Goal: Connect with others: Connect with others

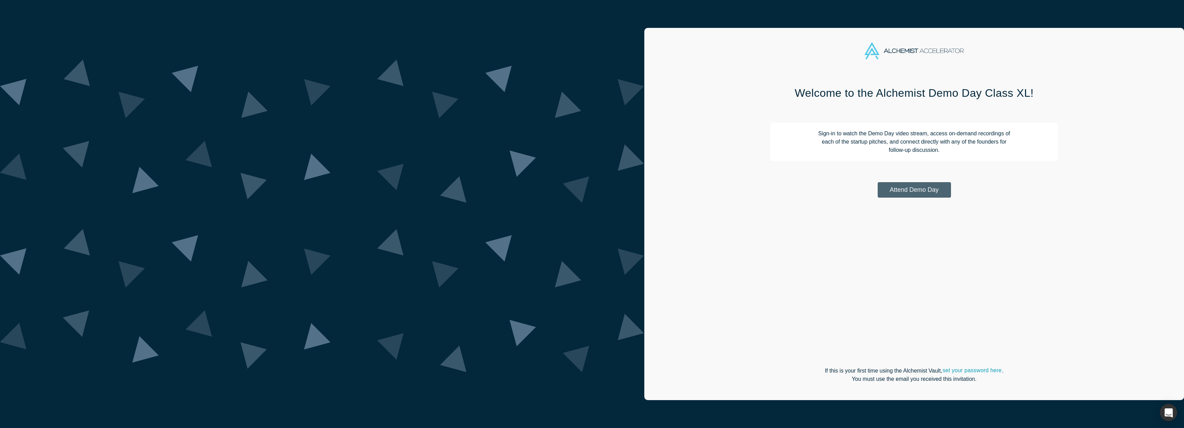
click at [877, 194] on button "Attend Demo Day" at bounding box center [913, 189] width 73 height 15
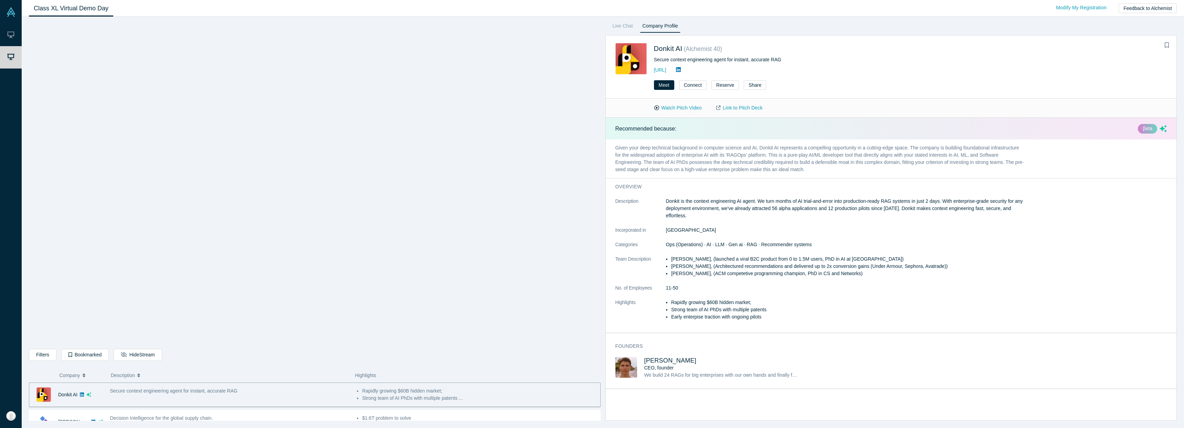
drag, startPoint x: 741, startPoint y: 191, endPoint x: 744, endPoint y: 195, distance: 5.1
click at [741, 193] on div "overview Description Donkit is the context engineering AI agent. We turn months…" at bounding box center [820, 255] width 428 height 154
click at [681, 69] on icon at bounding box center [678, 69] width 5 height 5
click at [157, 414] on div "Decision Intelligence for the global supply chain." at bounding box center [229, 417] width 239 height 7
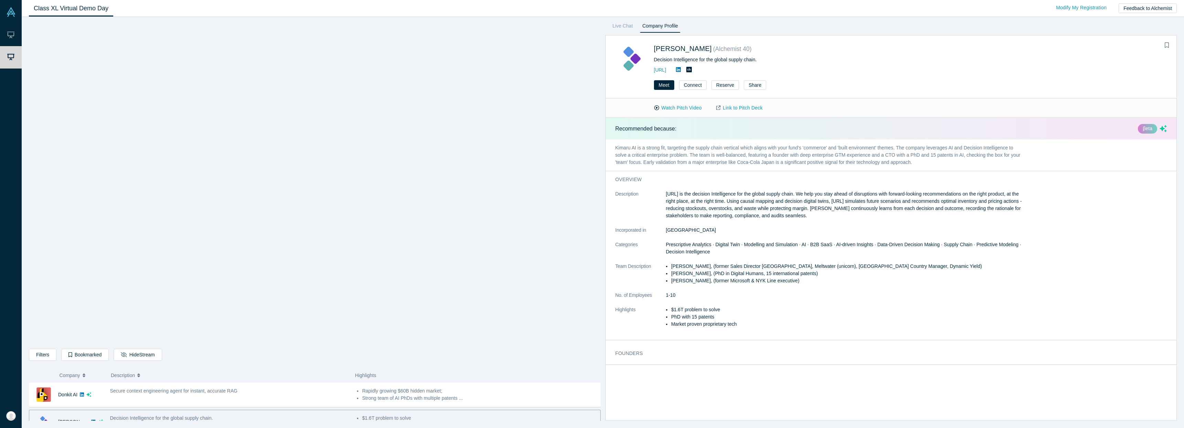
scroll to position [13, 0]
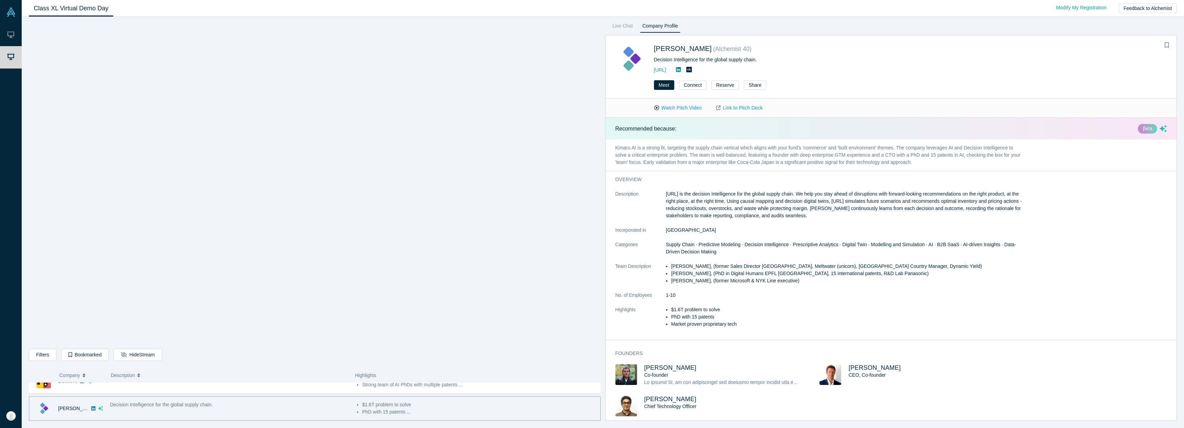
click at [681, 69] on icon at bounding box center [678, 70] width 5 height 6
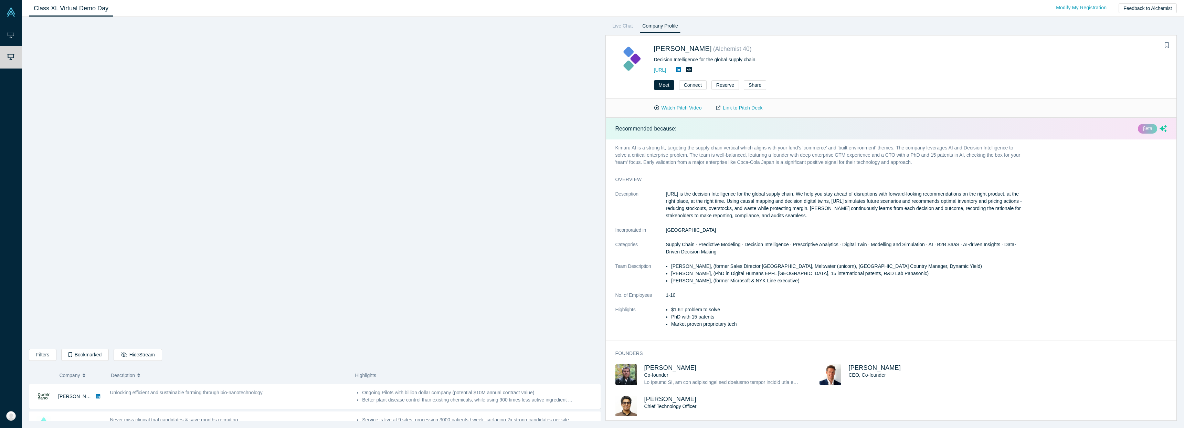
click at [214, 399] on div "Unlocking efficient and sustainable farming through bio-nanotechnology." at bounding box center [229, 396] width 247 height 22
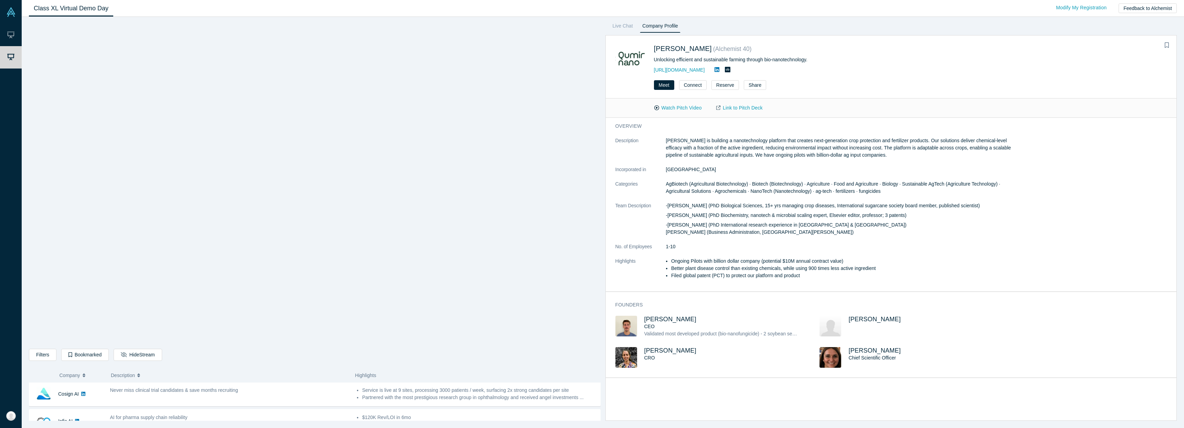
scroll to position [137, 0]
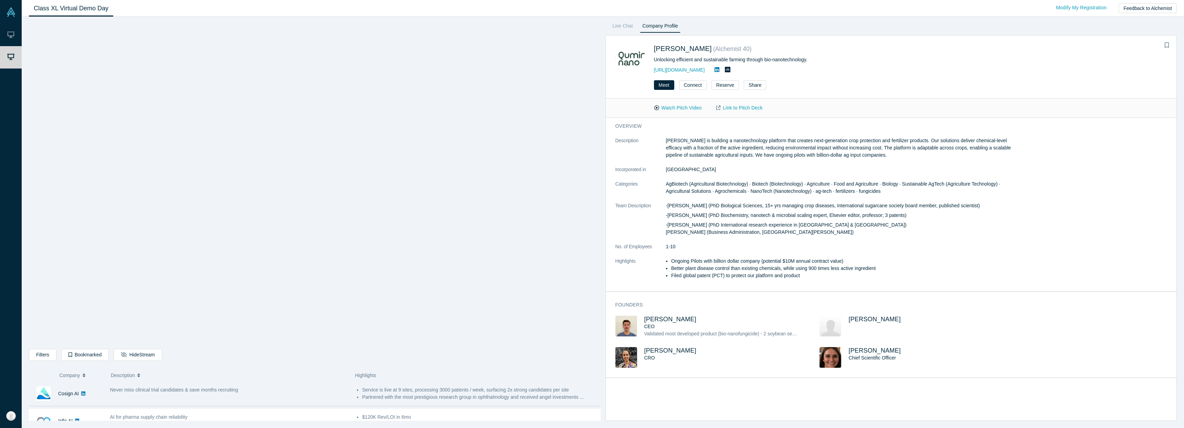
click at [335, 398] on div "Never miss clinical trial candidates & save months recruiting" at bounding box center [229, 394] width 247 height 22
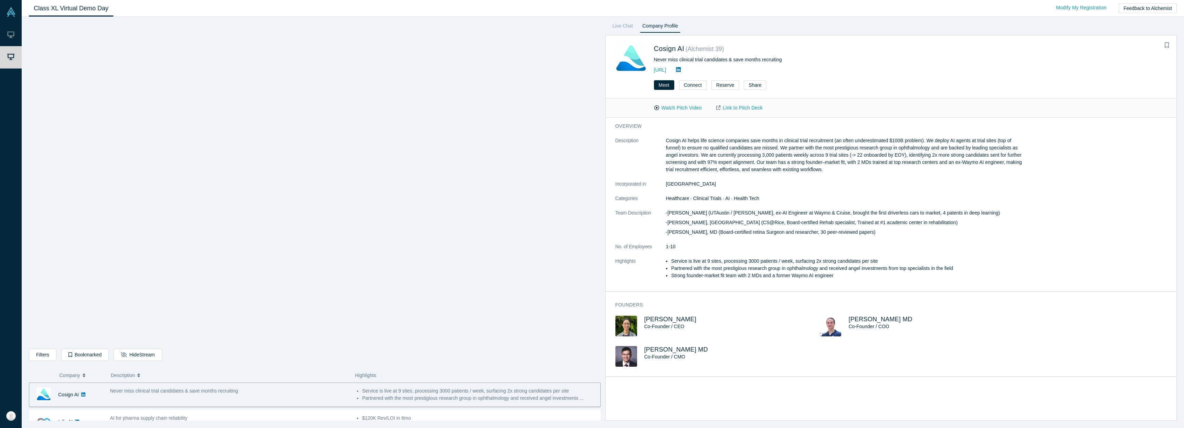
scroll to position [136, 0]
click at [938, 136] on div "overview Description Cosign AI helps life science companies save months in clin…" at bounding box center [820, 204] width 428 height 173
click at [188, 407] on div "AI for pharma supply chain reliability" at bounding box center [229, 403] width 239 height 7
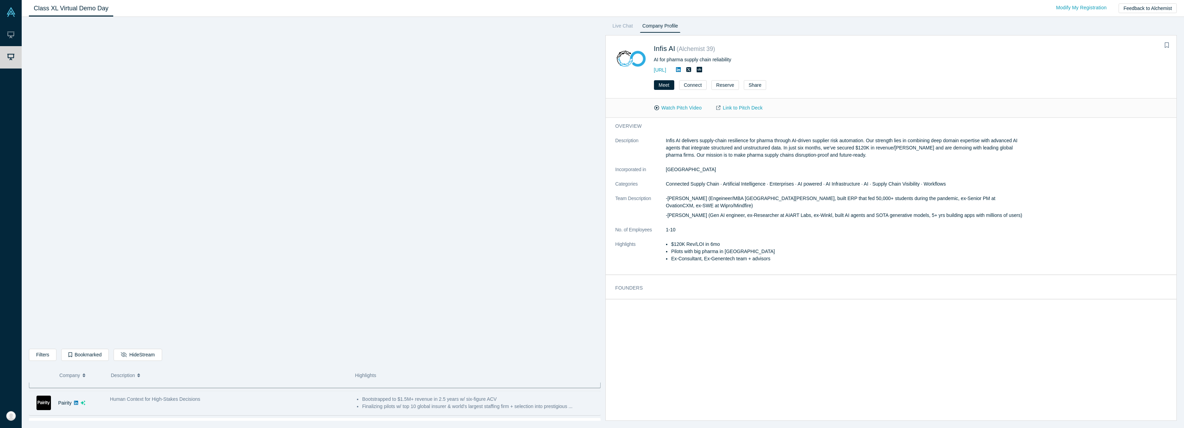
scroll to position [187, 0]
click at [194, 401] on div "Human Context for High-Stakes Decisions" at bounding box center [229, 398] width 247 height 22
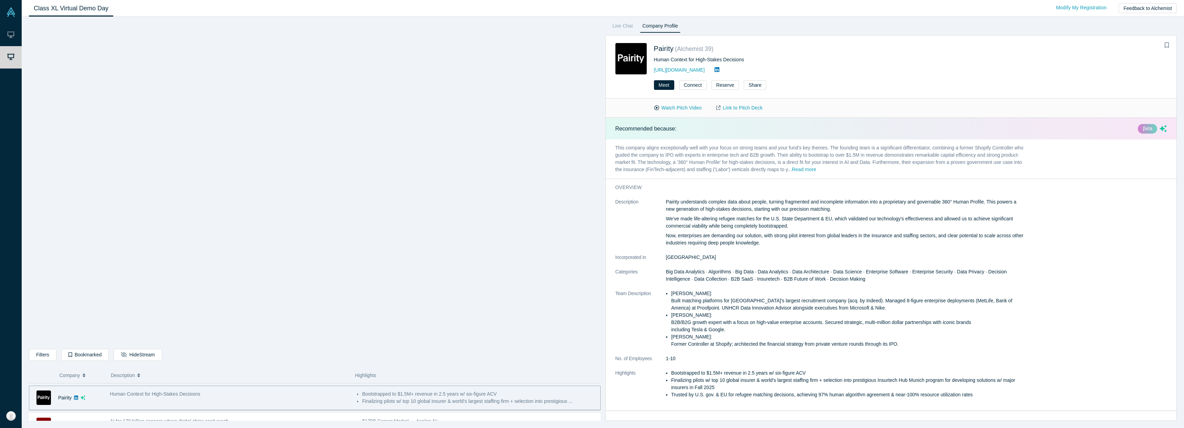
click at [197, 400] on div "Human Context for High-Stakes Decisions" at bounding box center [229, 398] width 247 height 22
click at [693, 85] on button "Connect" at bounding box center [693, 85] width 28 height 10
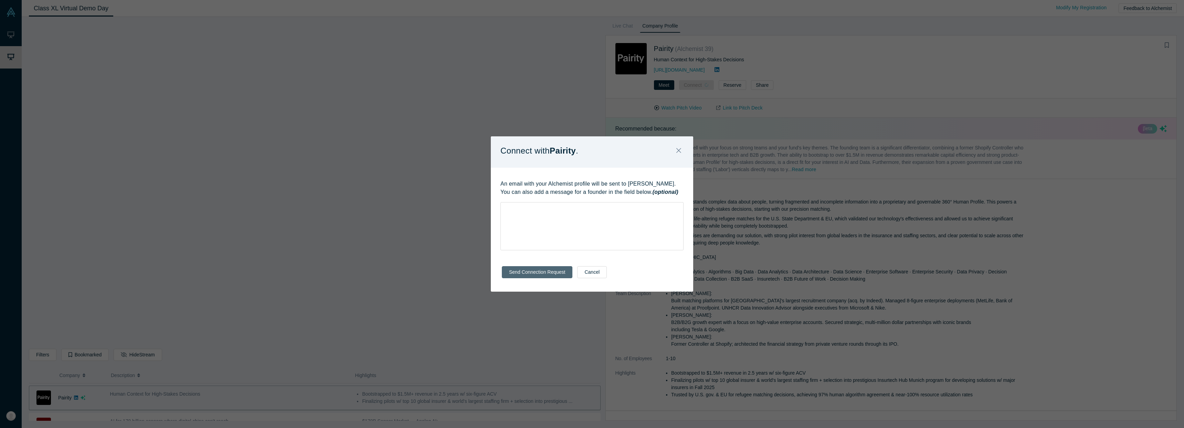
click at [547, 268] on button "Send Connection Request" at bounding box center [537, 272] width 71 height 12
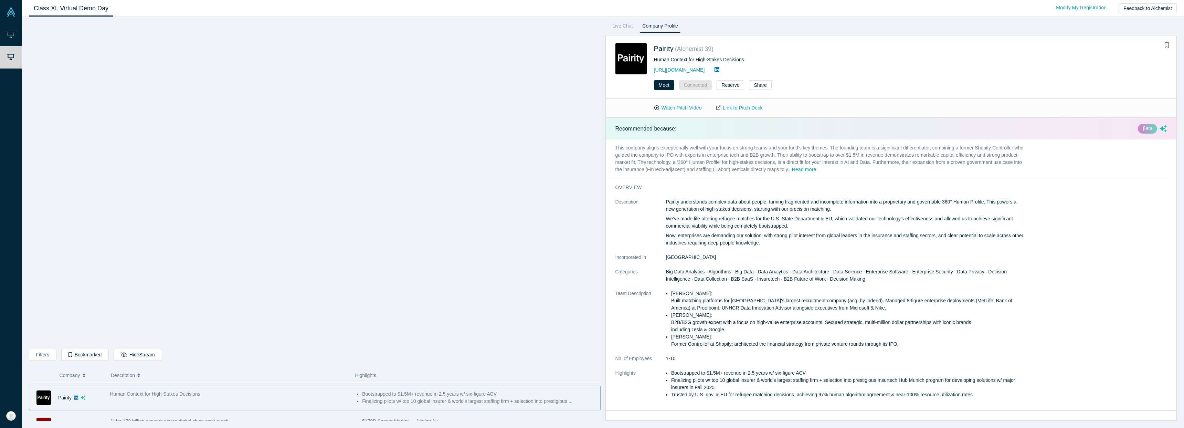
click at [339, 416] on div "AI for 170 billion sensors where digital chips can't reach" at bounding box center [229, 425] width 247 height 22
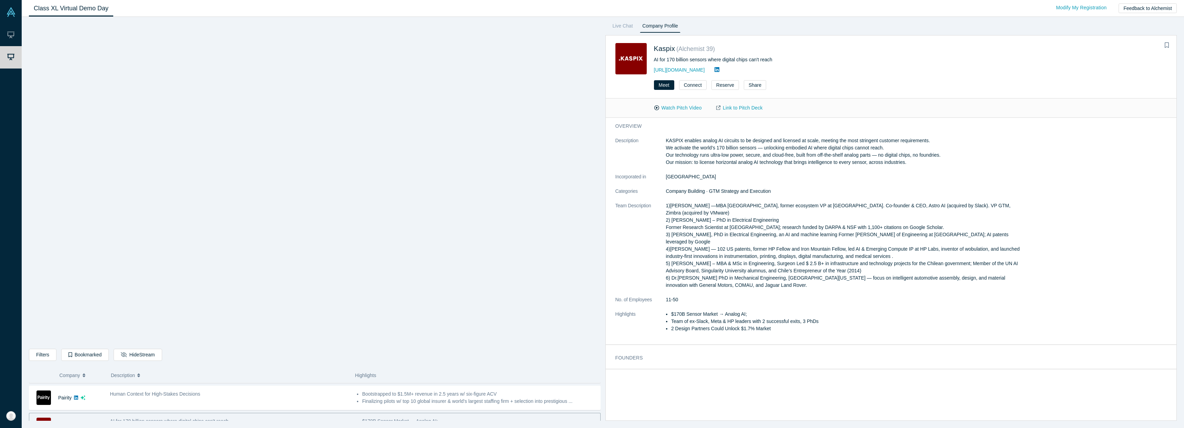
scroll to position [204, 0]
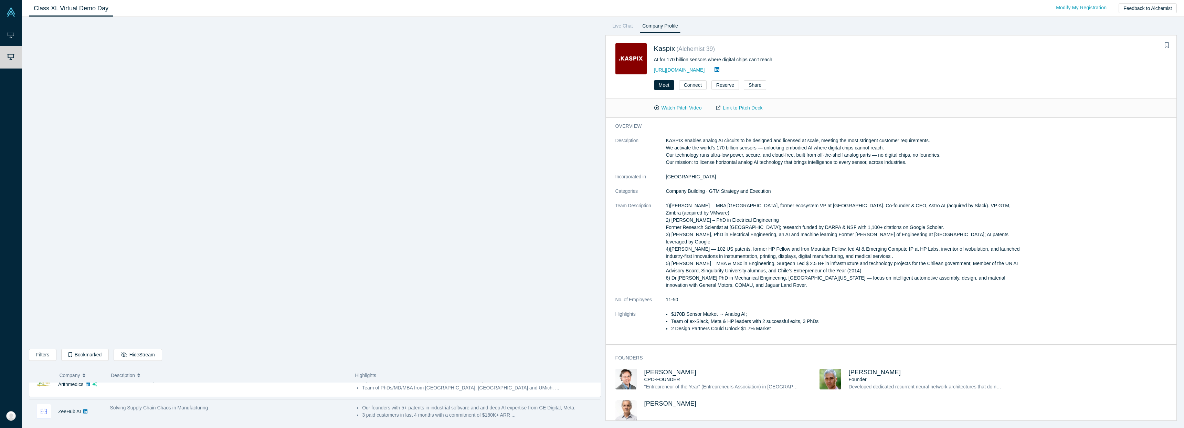
click at [227, 405] on div "Solving Supply Chain Chaos in Manufacturing" at bounding box center [229, 407] width 239 height 7
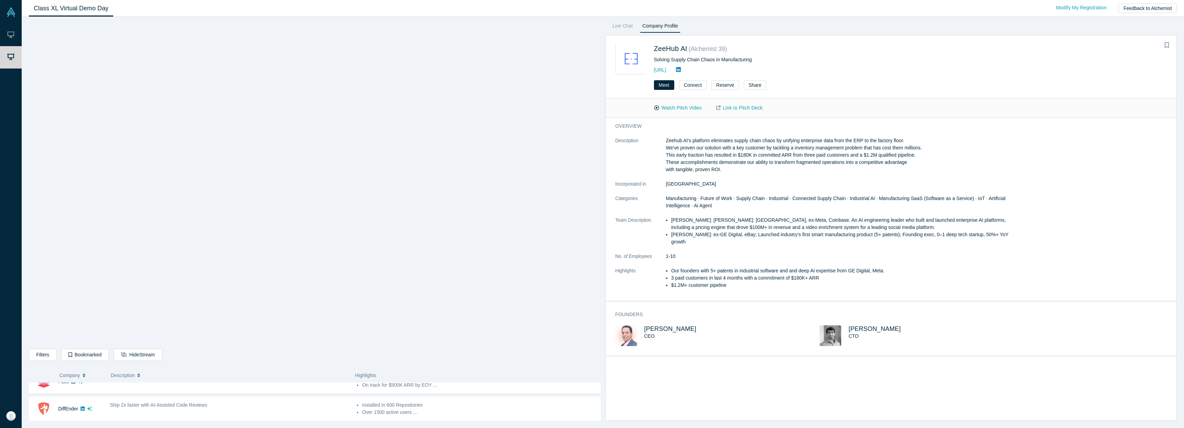
scroll to position [318, 0]
click at [227, 406] on div "Ship 2x faster with AI-Assisted Code Reviews" at bounding box center [229, 403] width 247 height 22
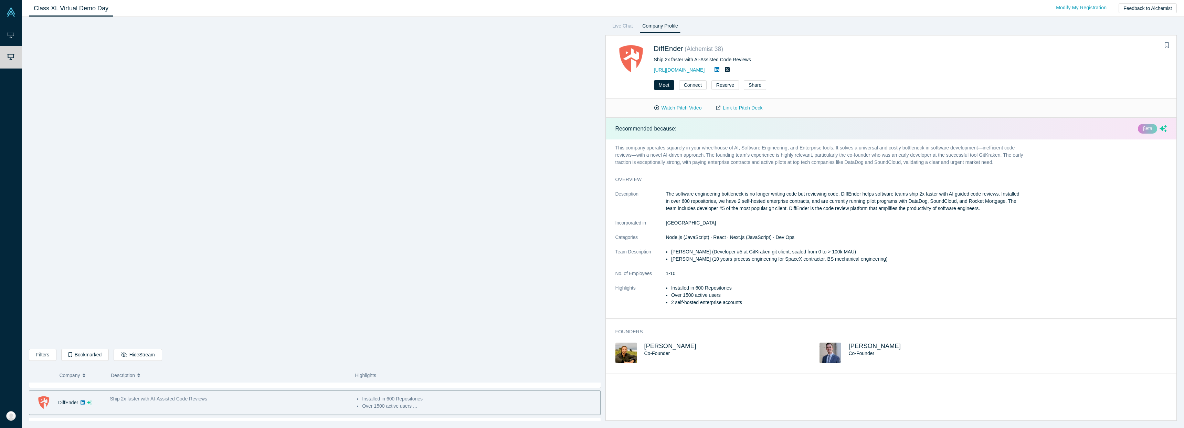
click at [714, 68] on icon at bounding box center [716, 69] width 5 height 5
click at [714, 72] on icon at bounding box center [716, 69] width 5 height 5
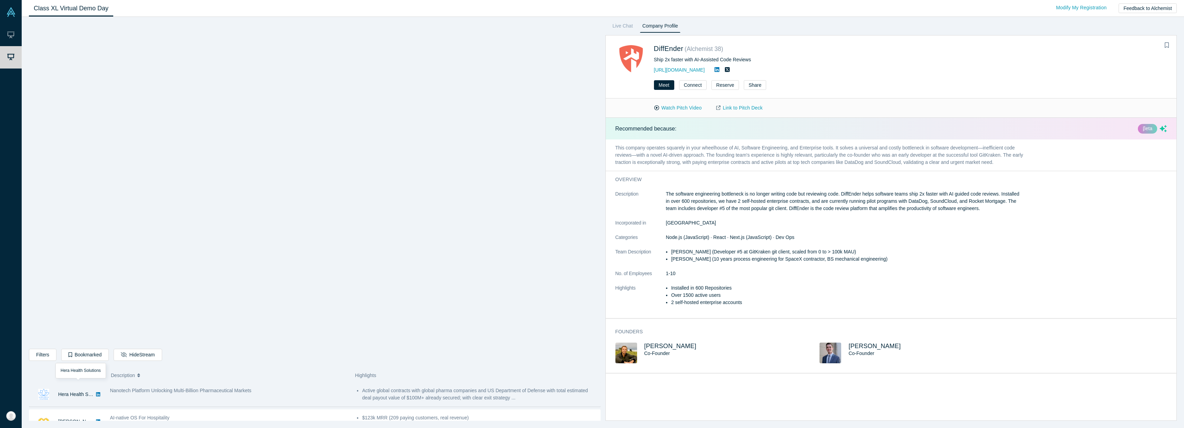
scroll to position [355, 0]
click at [120, 398] on div "Nanotech Platform Unlocking Multi-Billion Pharmaceutical Markets" at bounding box center [229, 393] width 247 height 22
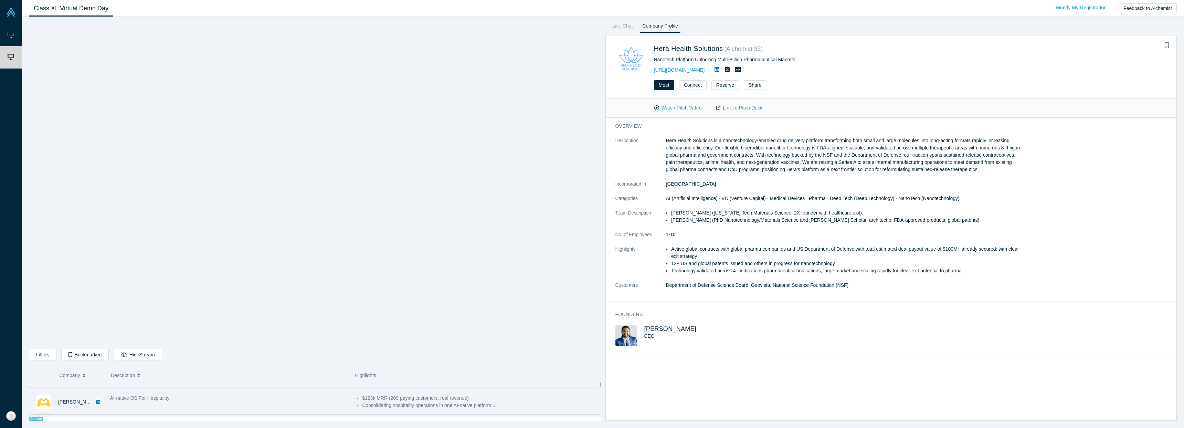
scroll to position [374, 0]
click at [320, 404] on div "AI-native OS For Hospitality" at bounding box center [229, 402] width 247 height 22
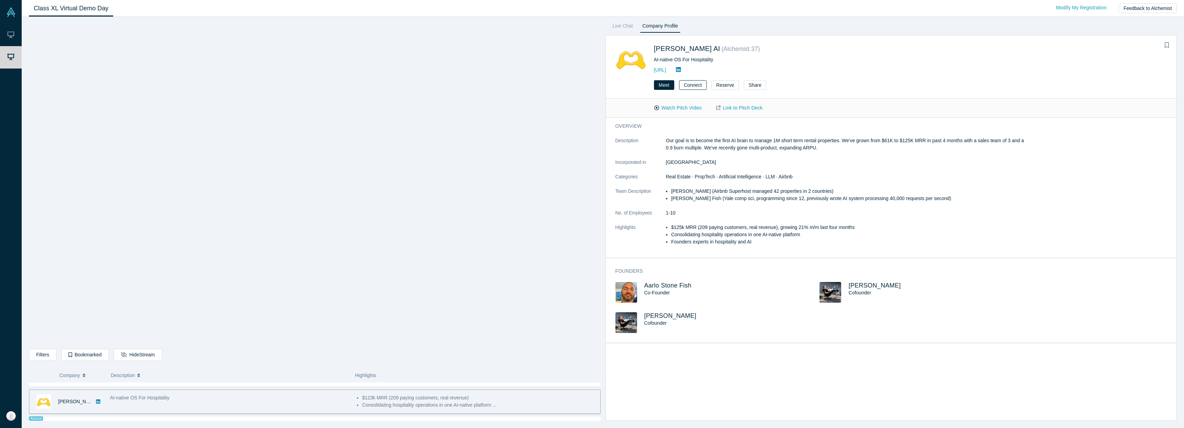
click at [688, 84] on button "Connect" at bounding box center [693, 85] width 28 height 10
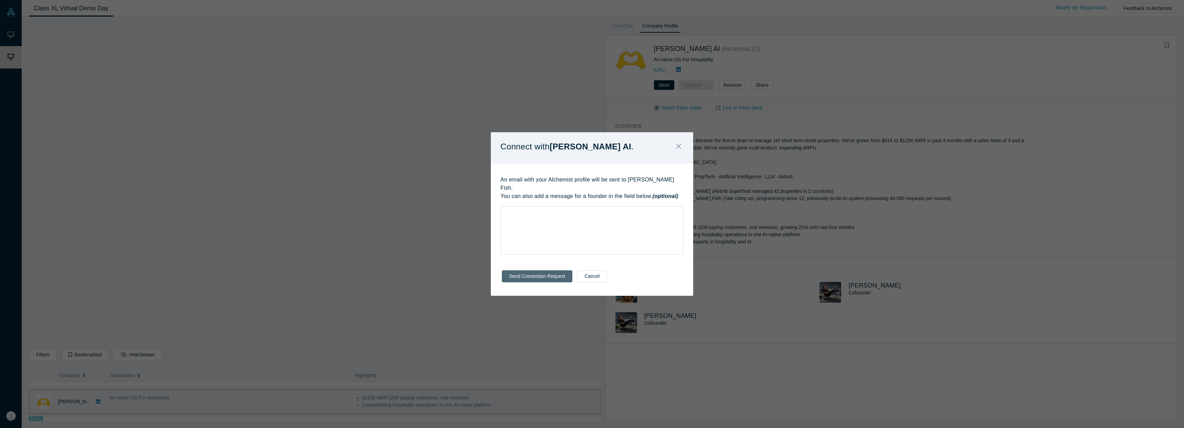
click at [541, 275] on button "Send Connection Request" at bounding box center [537, 276] width 71 height 12
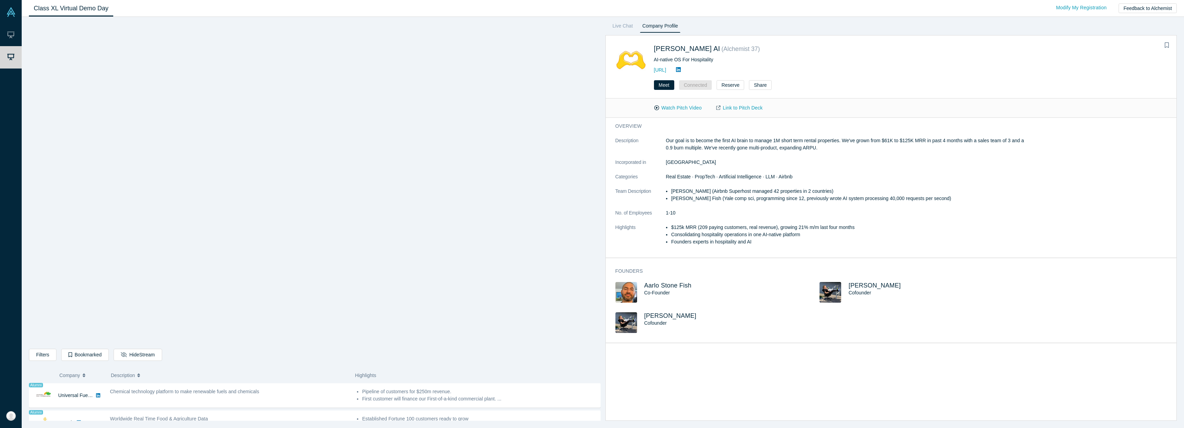
scroll to position [407, 0]
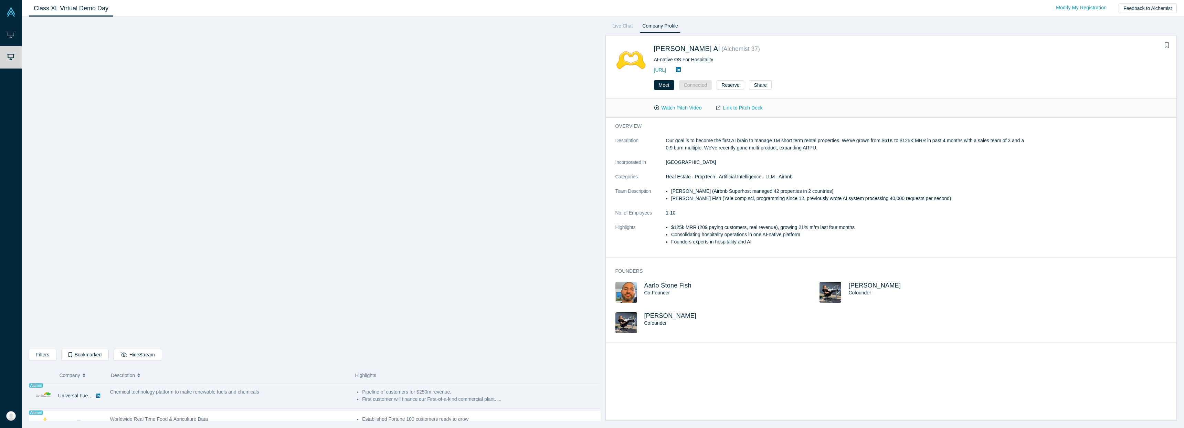
click at [259, 394] on span "Chemical technology platform to make renewable fuels and chemicals" at bounding box center [184, 392] width 149 height 6
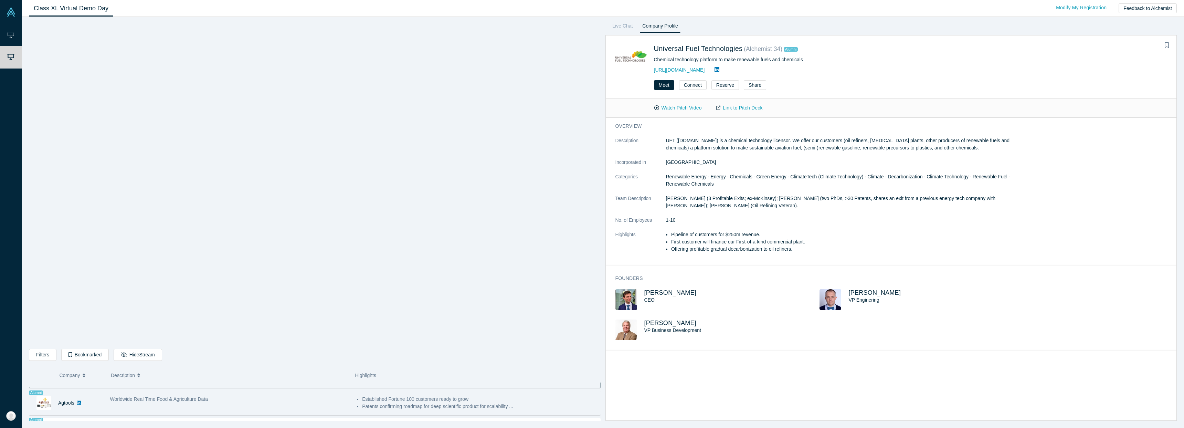
scroll to position [425, 0]
click at [232, 397] on div "Worldwide Real Time Food & Agriculture Data" at bounding box center [229, 400] width 239 height 7
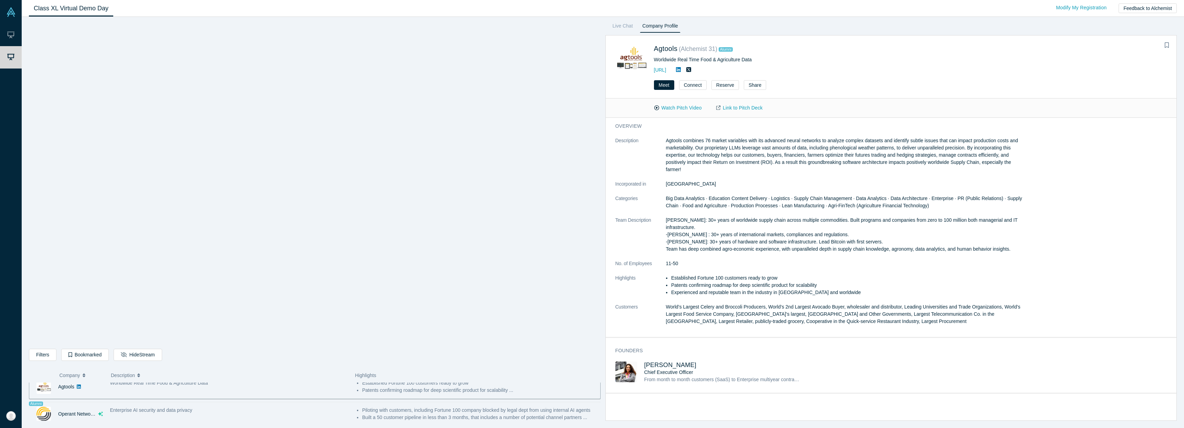
scroll to position [450, 0]
click at [247, 404] on div "Enterprise AI security and data privacy" at bounding box center [229, 402] width 239 height 7
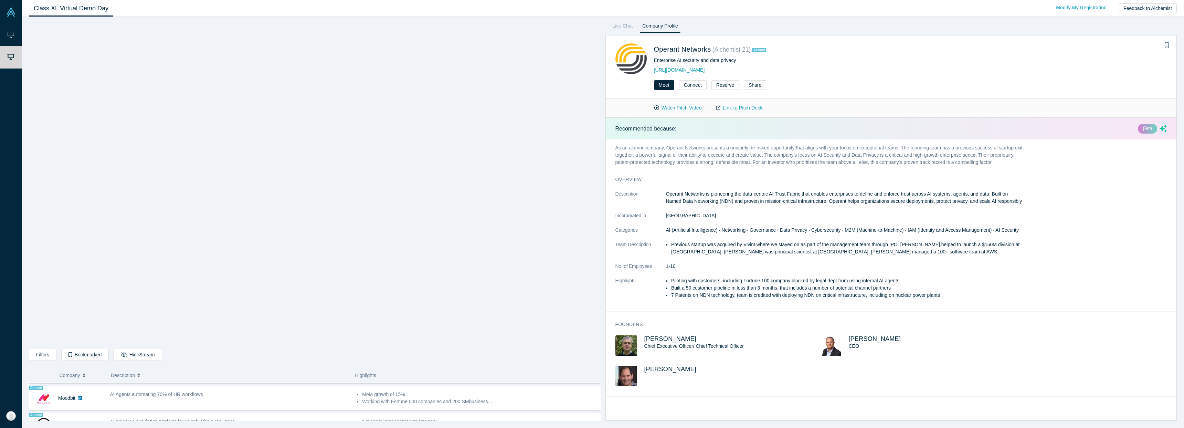
scroll to position [501, 0]
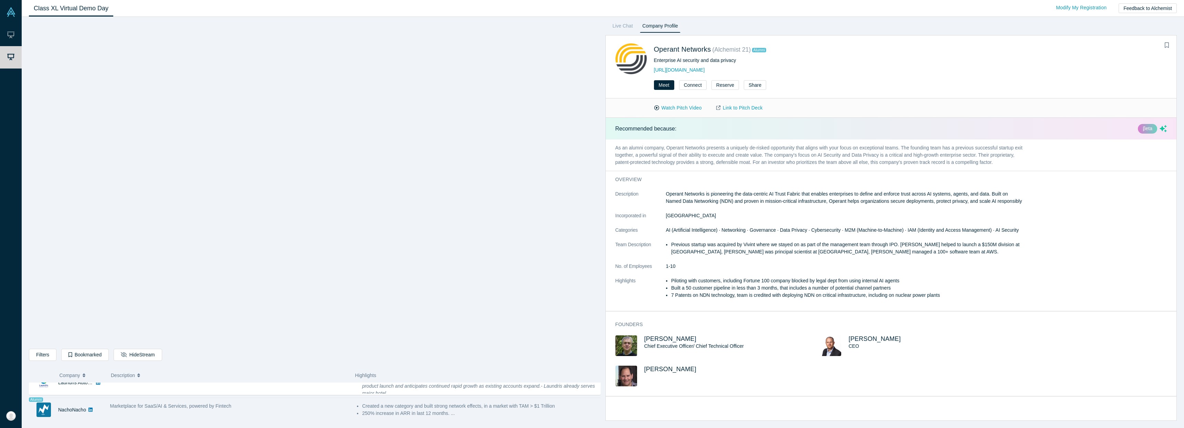
click at [94, 405] on link at bounding box center [90, 410] width 9 height 24
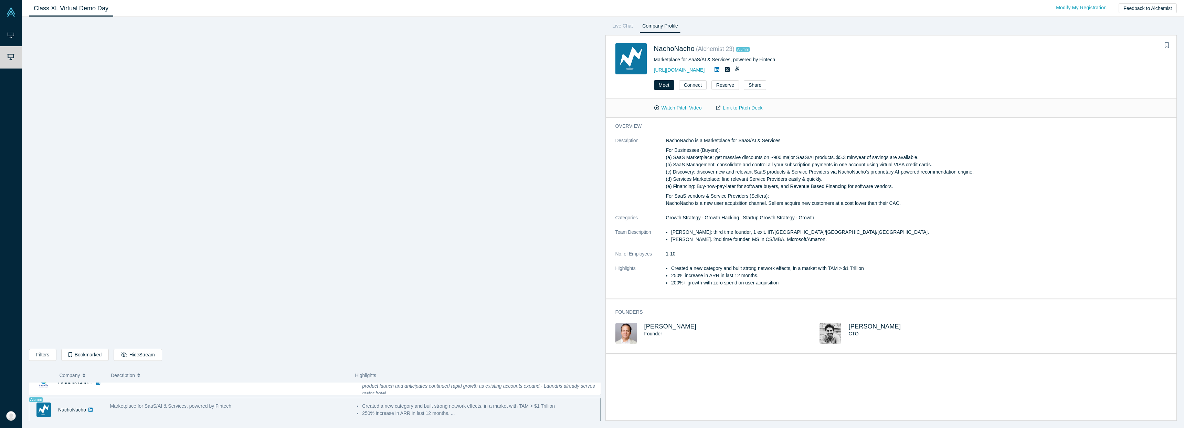
scroll to position [503, 0]
click at [825, 172] on p "For Businesses (Buyers): (a) SaaS Marketplace: get massive discounts on ~900 ma…" at bounding box center [845, 168] width 358 height 43
click at [686, 89] on button "Connect" at bounding box center [693, 85] width 28 height 10
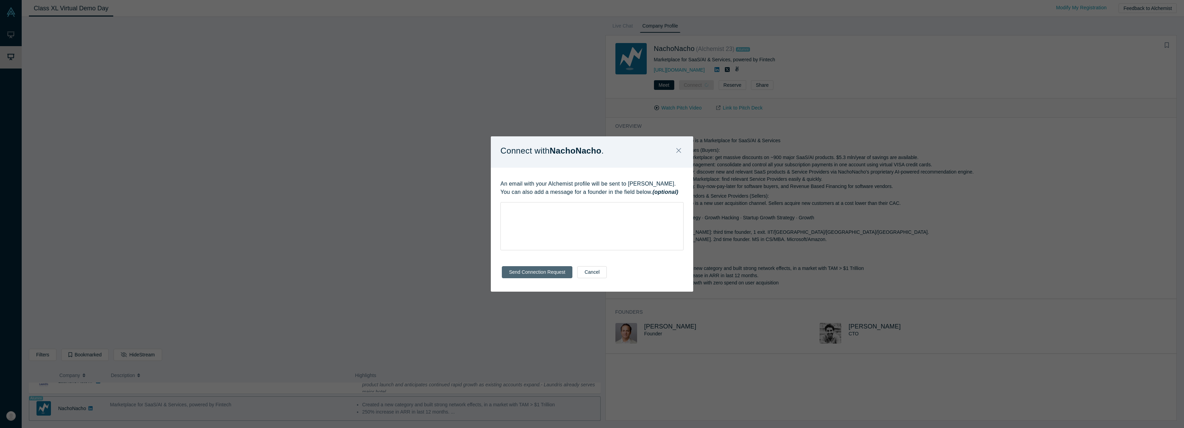
click at [542, 274] on button "Send Connection Request" at bounding box center [537, 272] width 71 height 12
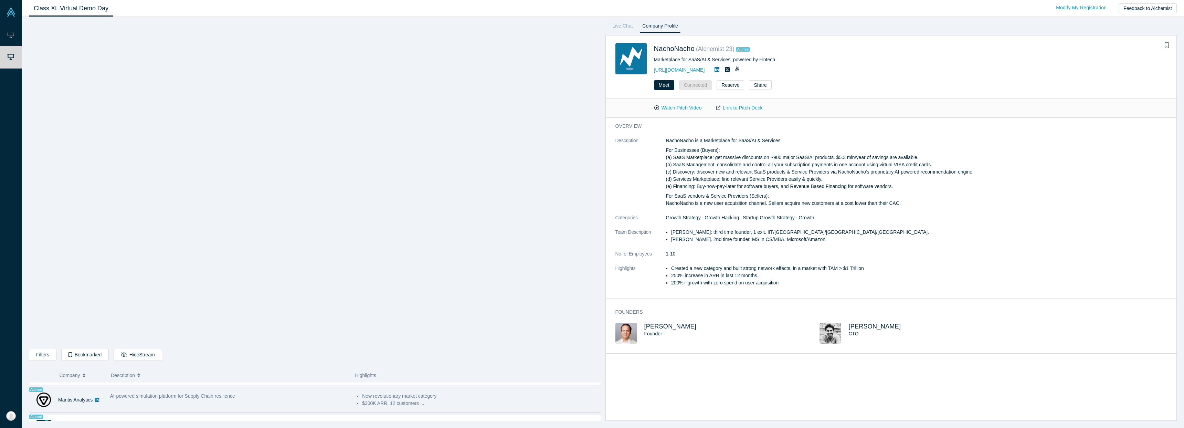
click at [145, 402] on div "AI-powered simulation platform for Supply Chain resilience" at bounding box center [229, 400] width 247 height 22
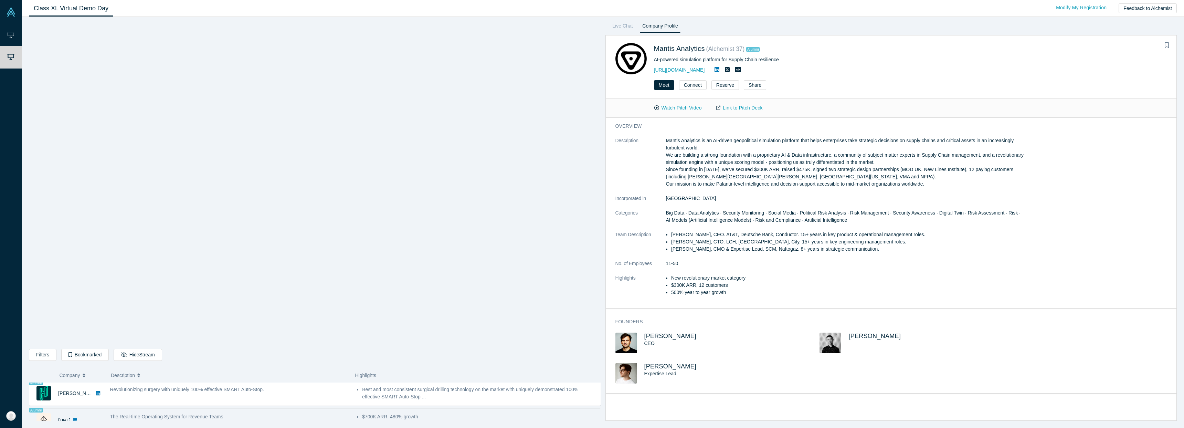
scroll to position [598, 0]
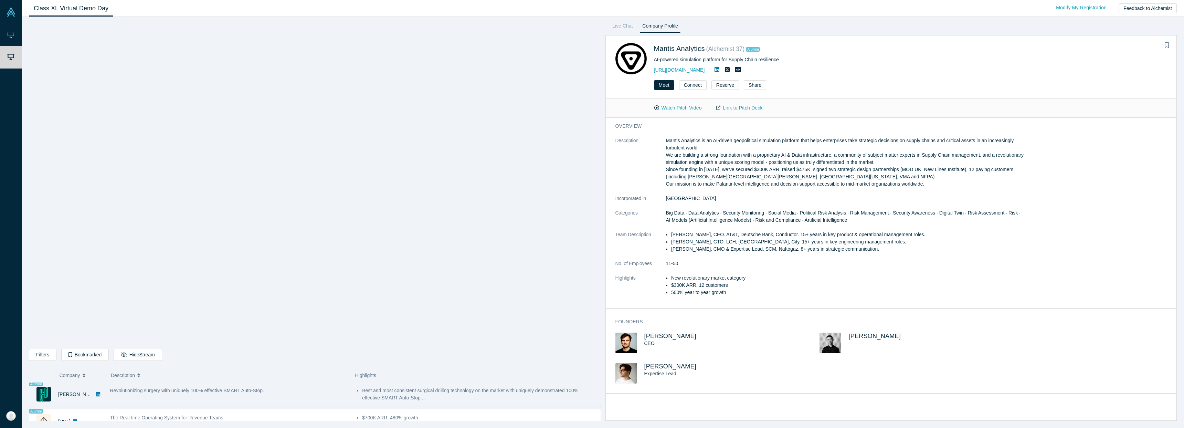
click at [315, 403] on div "Revolutionizing surgery with uniquely 100% effective SMART Auto-Stop." at bounding box center [229, 394] width 247 height 22
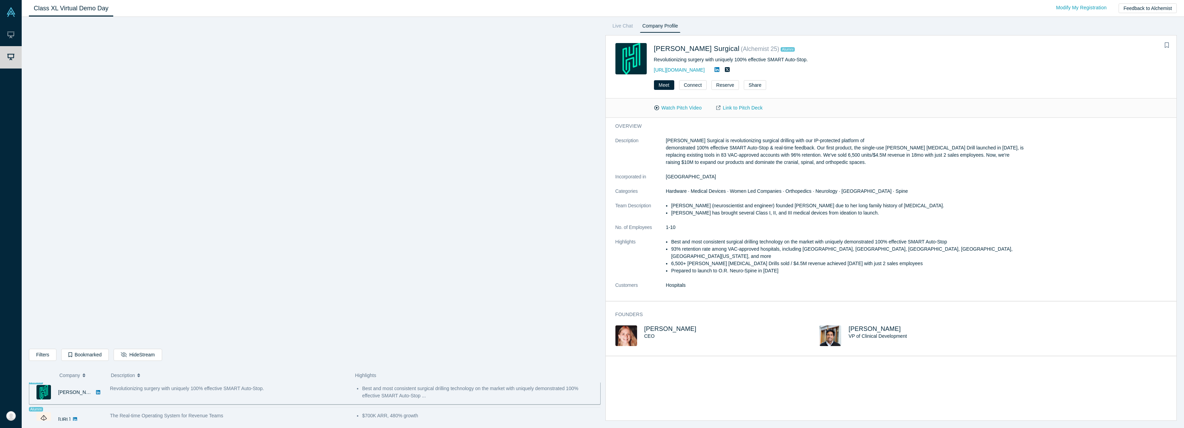
scroll to position [592, 0]
click at [201, 403] on div "Revolutionizing surgery with uniquely 100% effective SMART Auto-Stop." at bounding box center [229, 401] width 247 height 22
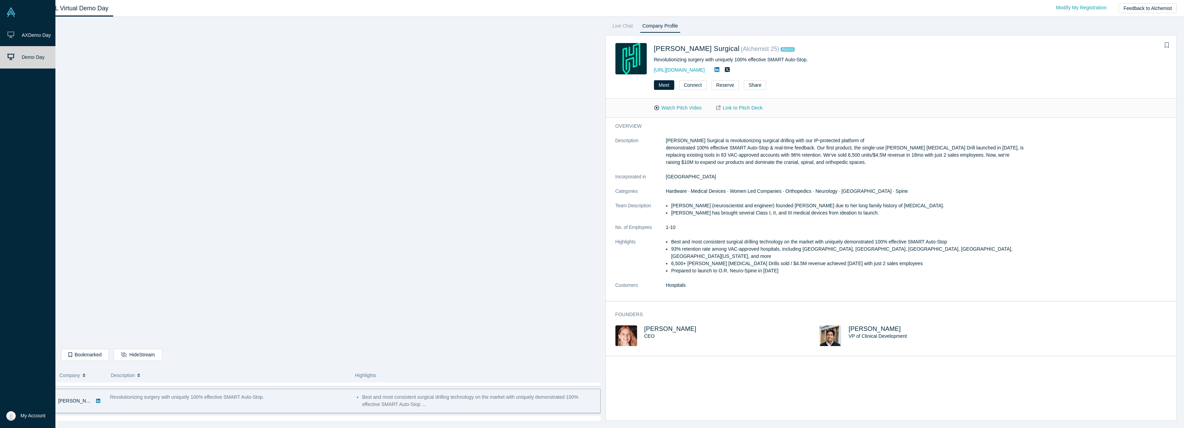
scroll to position [614, 0]
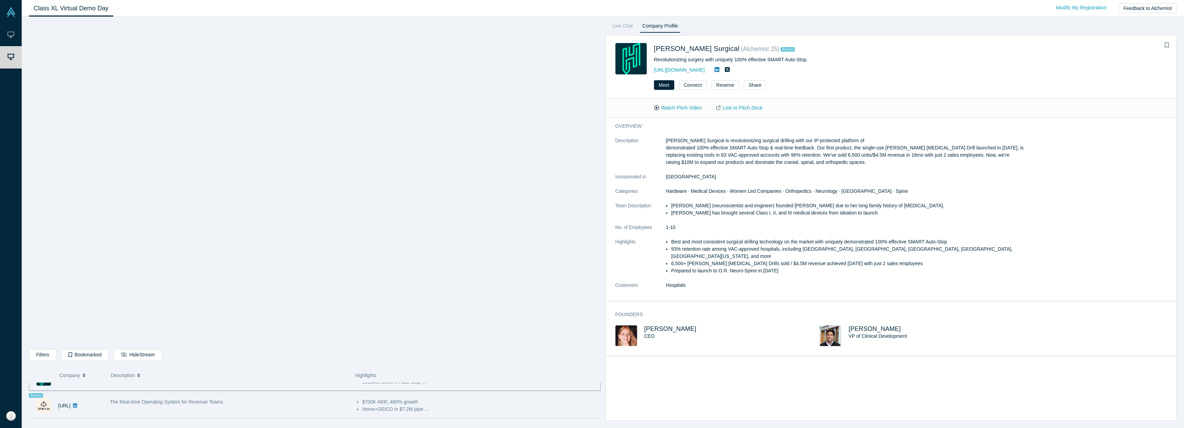
click at [198, 405] on div "The Real-time Operating System for Revenue Teams" at bounding box center [229, 401] width 239 height 7
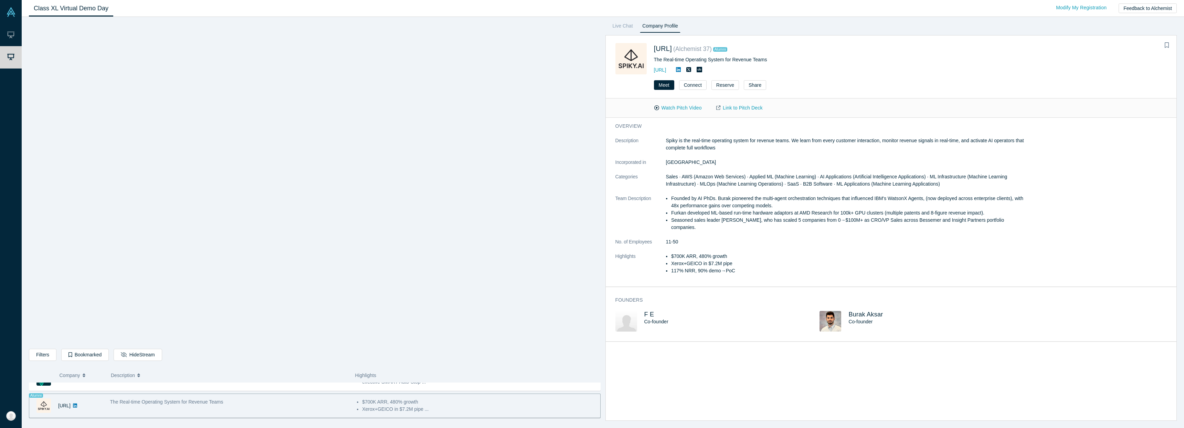
click at [839, 183] on span "Sales · AWS (Amazon Web Services) · Applied ML (Machine Learning) · AI Applicat…" at bounding box center [836, 180] width 341 height 13
